Goal: Check status: Check status

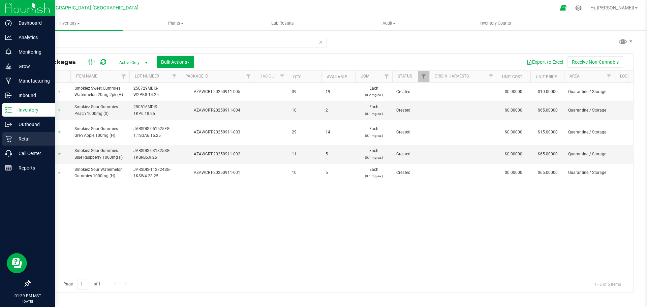
click at [35, 140] on p "Retail" at bounding box center [32, 139] width 40 height 8
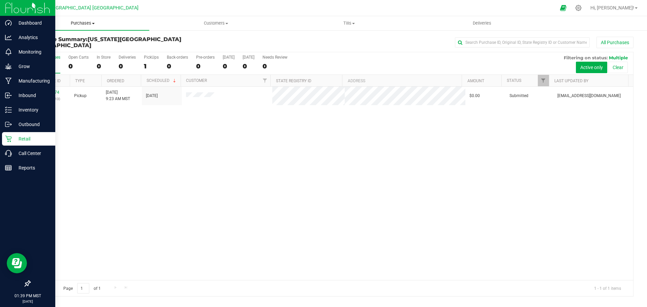
click at [85, 24] on span "Purchases" at bounding box center [82, 23] width 133 height 6
click at [75, 59] on li "All purchases" at bounding box center [82, 57] width 133 height 8
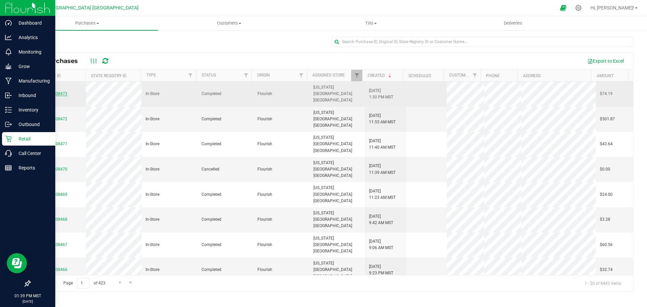
click at [56, 92] on link "00008473" at bounding box center [58, 93] width 19 height 5
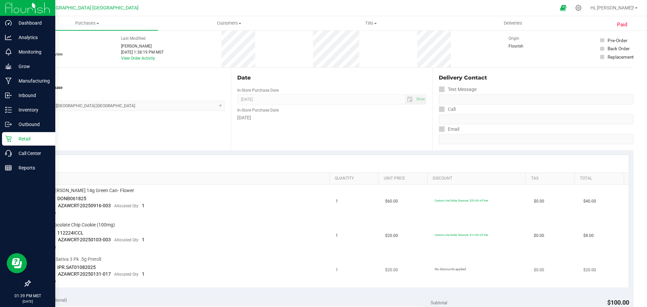
scroll to position [67, 0]
